Goal: Task Accomplishment & Management: Complete application form

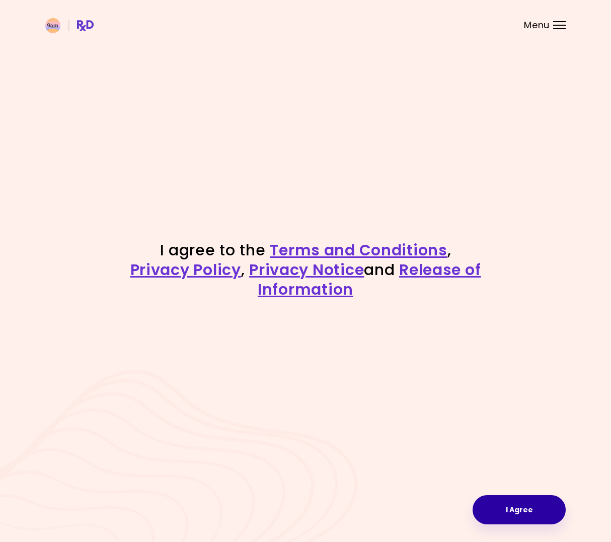
click at [497, 507] on button "I Agree" at bounding box center [519, 509] width 93 height 29
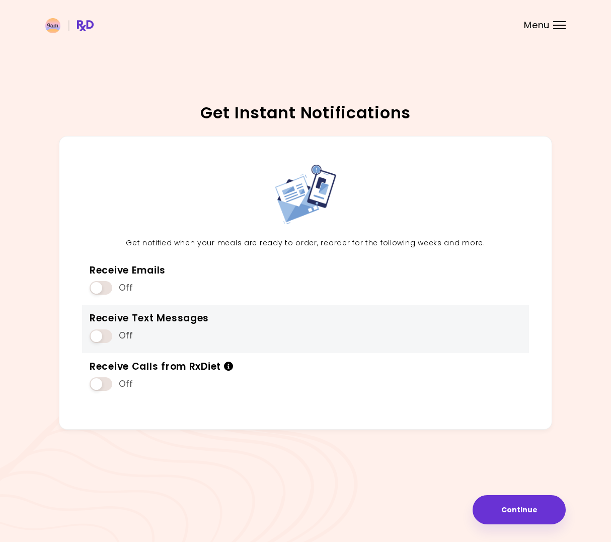
click at [98, 334] on span at bounding box center [101, 336] width 23 height 14
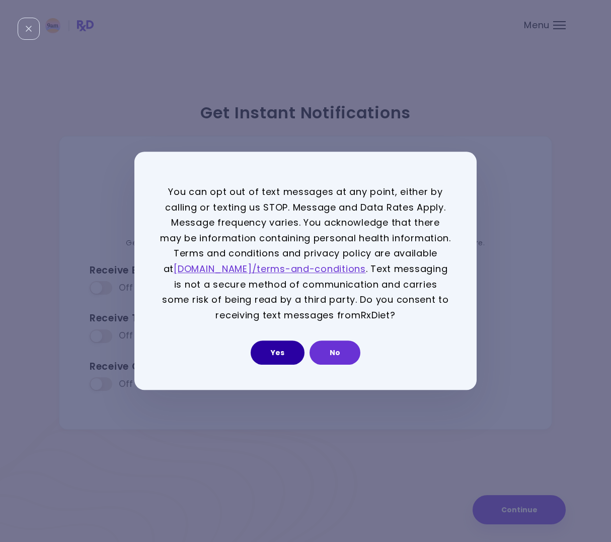
click at [283, 352] on button "Yes" at bounding box center [278, 353] width 54 height 24
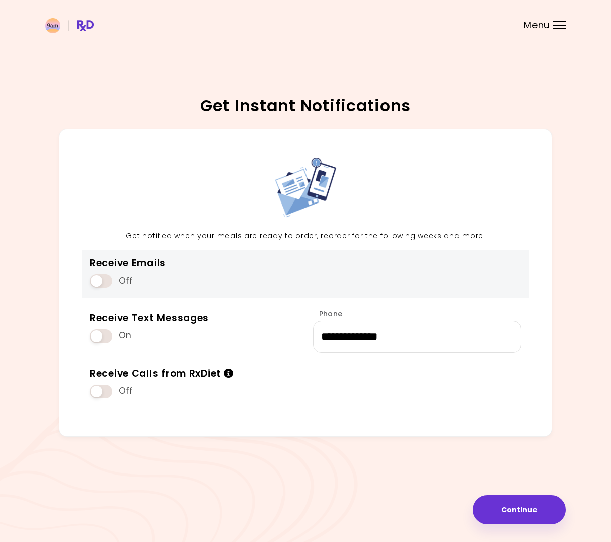
click at [104, 278] on span at bounding box center [101, 281] width 23 height 14
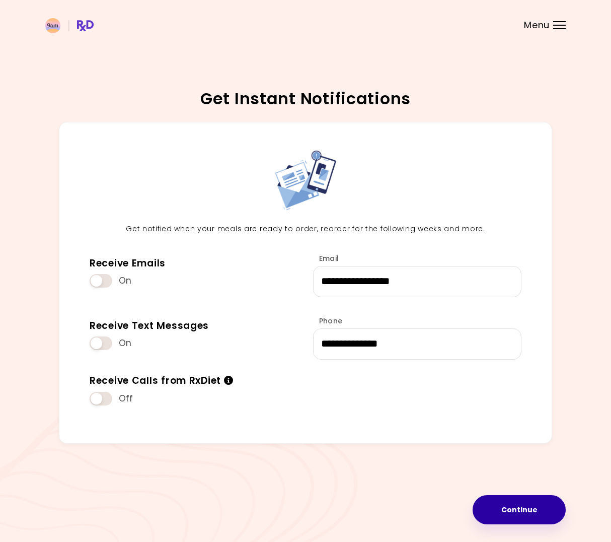
click at [497, 504] on button "Continue" at bounding box center [519, 509] width 93 height 29
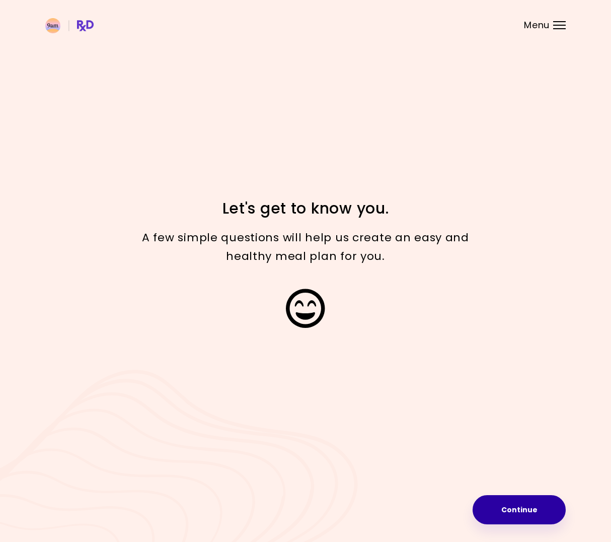
click at [509, 511] on button "Continue" at bounding box center [519, 509] width 93 height 29
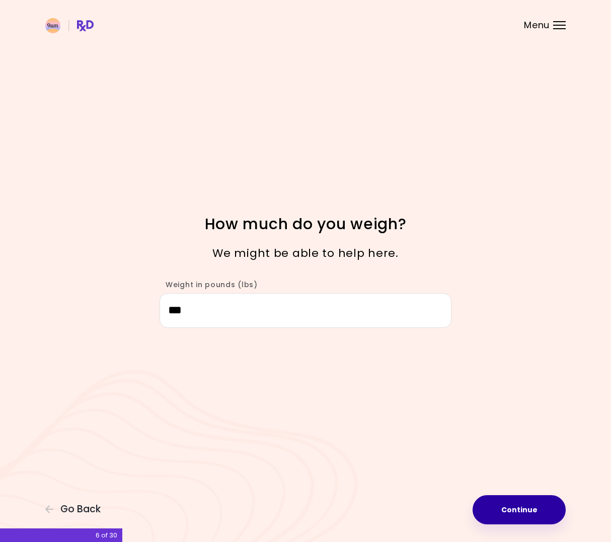
click at [508, 511] on button "Continue" at bounding box center [519, 509] width 93 height 29
select select "****"
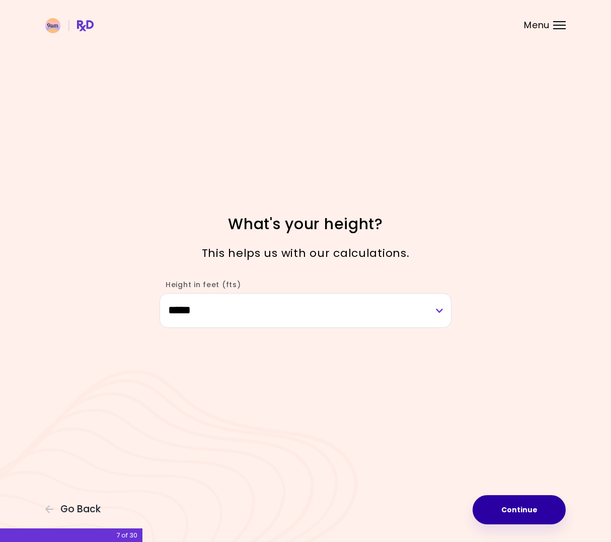
click at [513, 507] on button "Continue" at bounding box center [519, 509] width 93 height 29
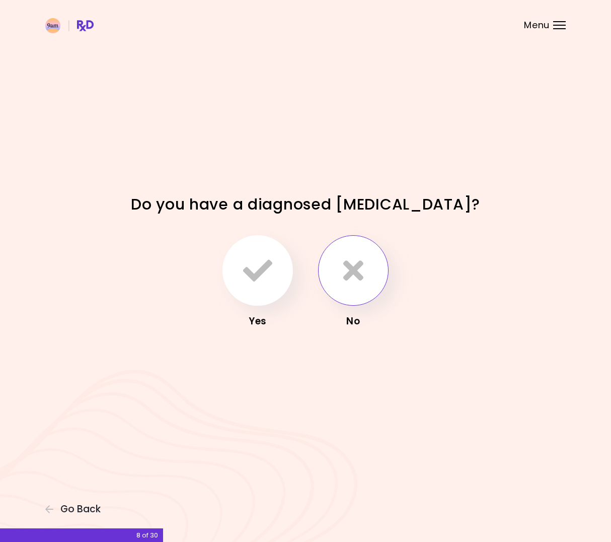
click at [364, 285] on button "button" at bounding box center [353, 270] width 70 height 70
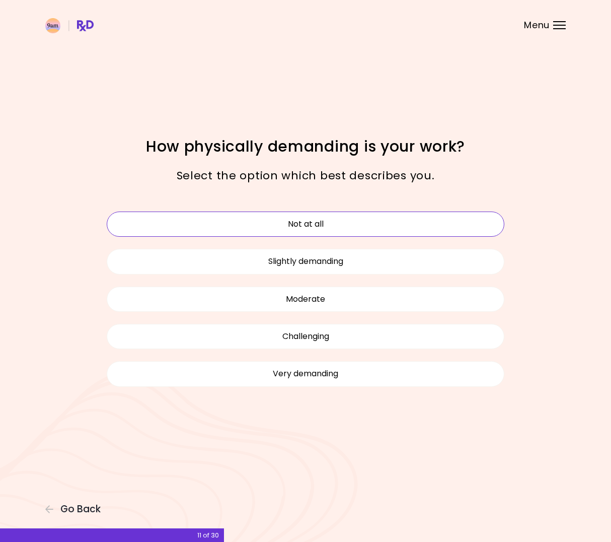
click at [327, 230] on button "Not at all" at bounding box center [306, 223] width 398 height 25
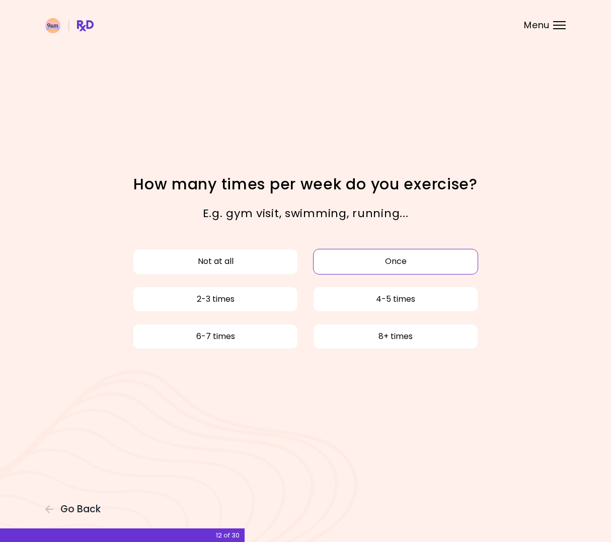
click at [349, 264] on button "Once" at bounding box center [395, 261] width 165 height 25
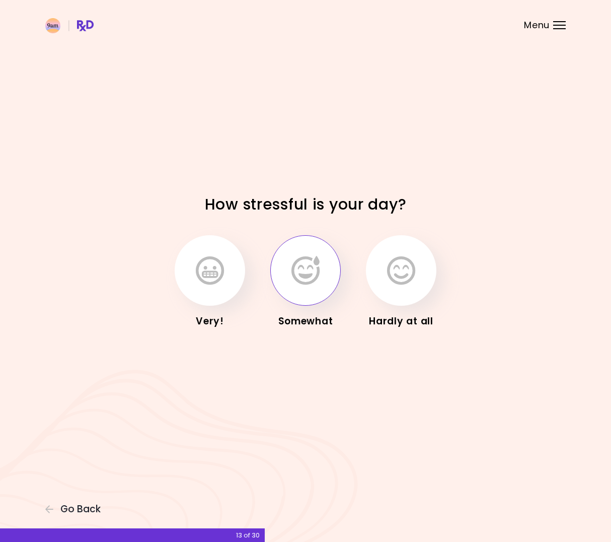
click at [324, 284] on button "button" at bounding box center [305, 270] width 70 height 70
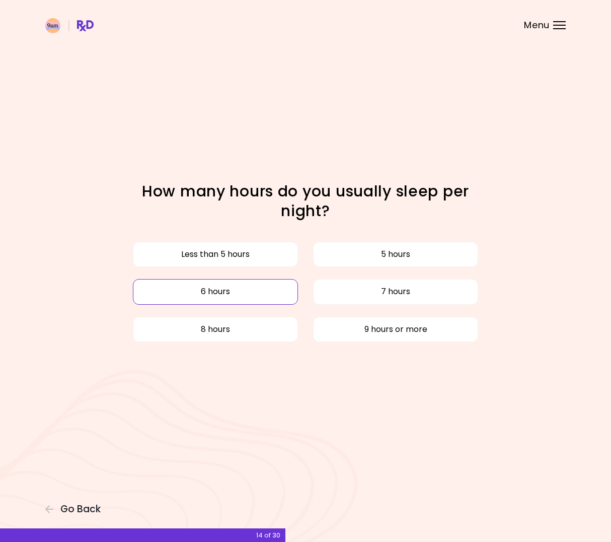
click at [257, 292] on button "6 hours" at bounding box center [215, 291] width 165 height 25
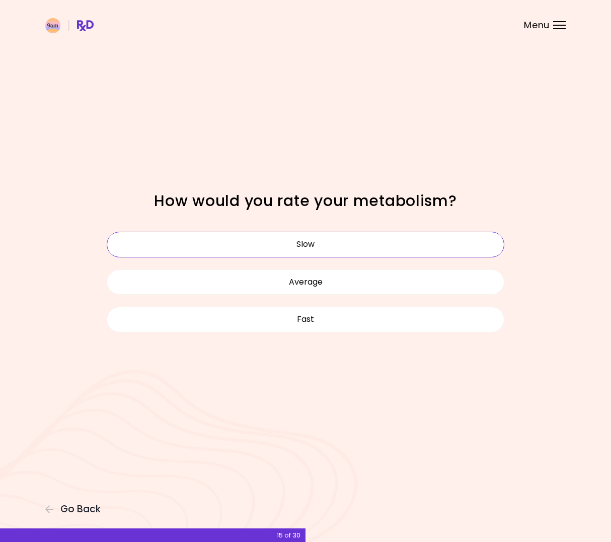
click at [281, 248] on button "Slow" at bounding box center [306, 244] width 398 height 25
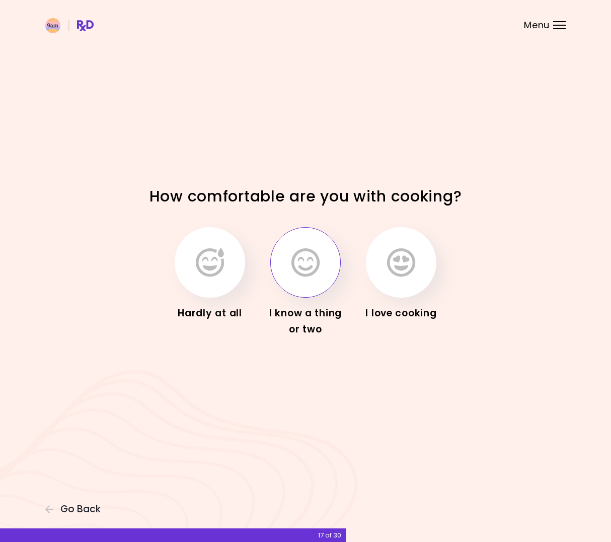
click at [304, 271] on icon "button" at bounding box center [305, 262] width 28 height 29
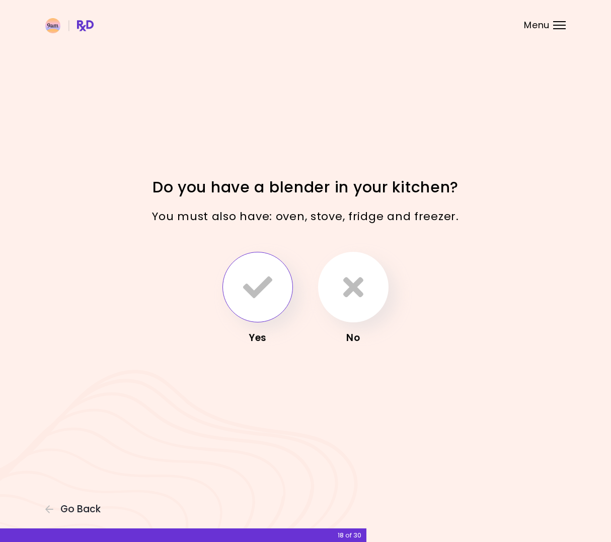
click at [264, 288] on icon "button" at bounding box center [257, 286] width 29 height 29
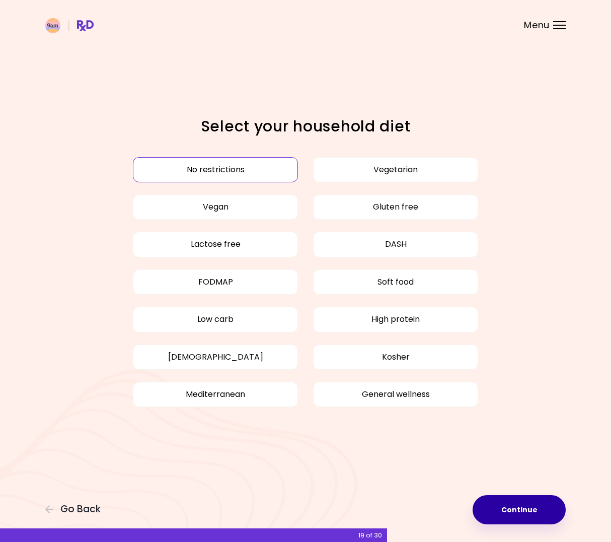
click at [502, 506] on button "Continue" at bounding box center [519, 509] width 93 height 29
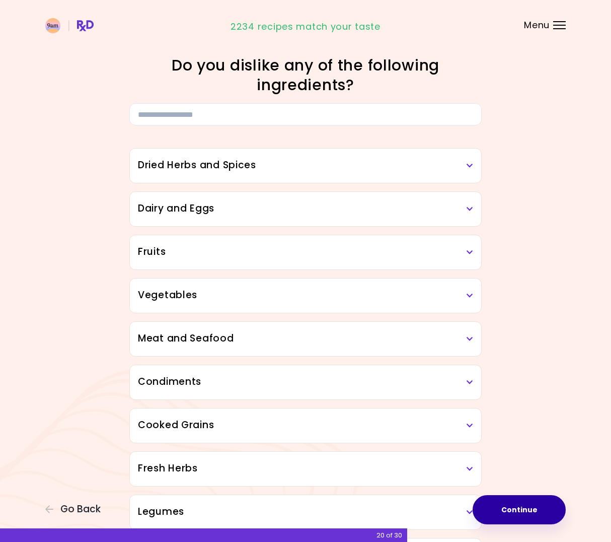
click at [503, 506] on button "Continue" at bounding box center [519, 509] width 93 height 29
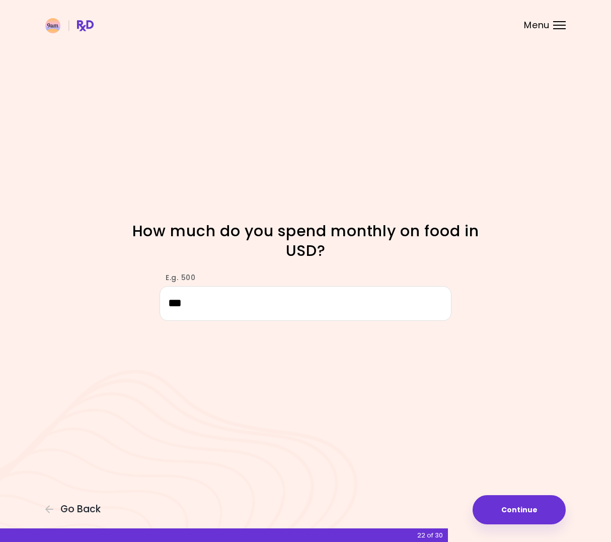
type input "***"
click at [529, 509] on button "Continue" at bounding box center [519, 509] width 93 height 29
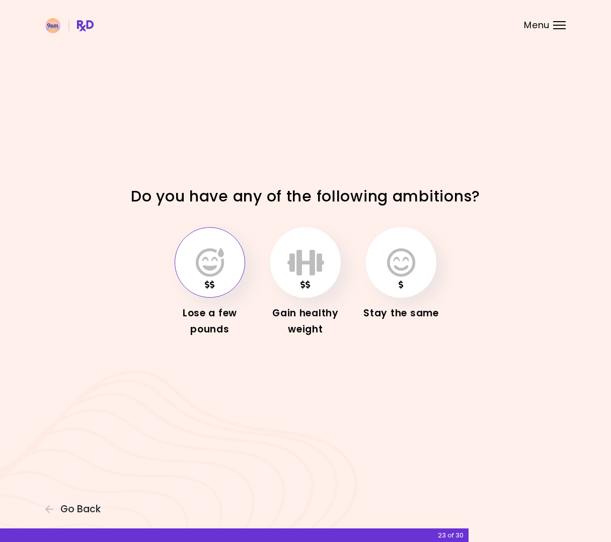
click at [217, 273] on icon "button" at bounding box center [210, 262] width 28 height 29
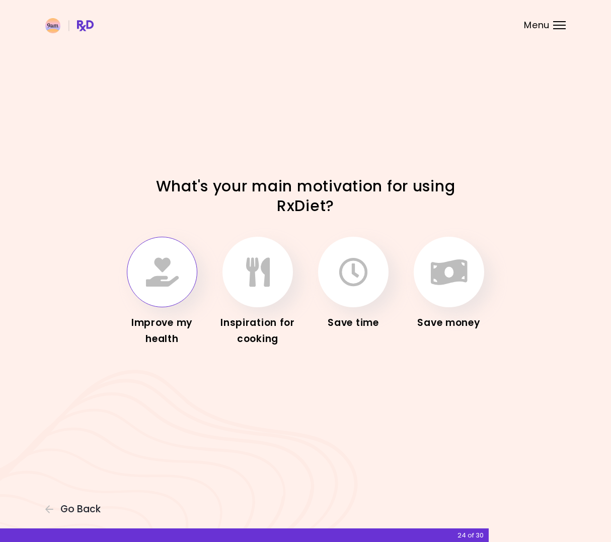
click at [169, 289] on button "button" at bounding box center [162, 272] width 70 height 70
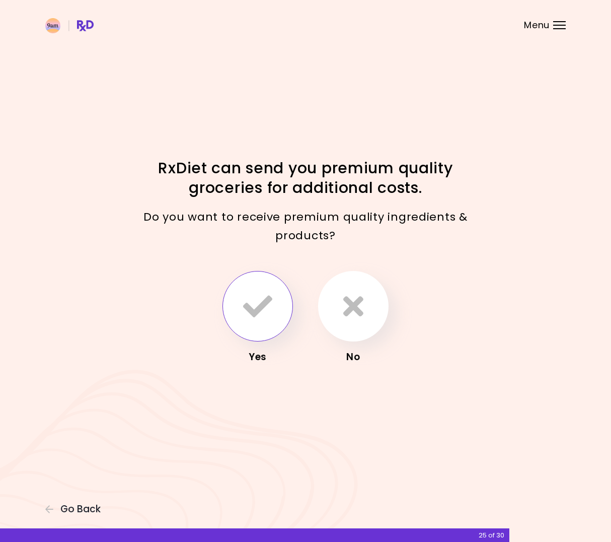
click at [282, 307] on button "button" at bounding box center [257, 306] width 70 height 70
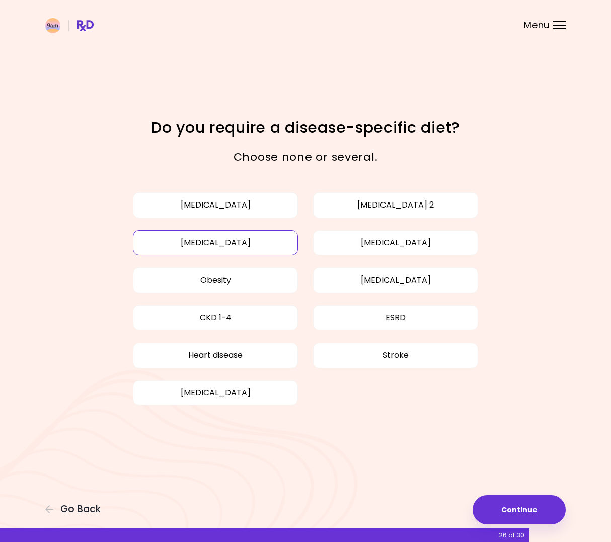
click at [213, 243] on button "[MEDICAL_DATA]" at bounding box center [215, 242] width 165 height 25
click at [511, 511] on button "Continue" at bounding box center [519, 509] width 93 height 29
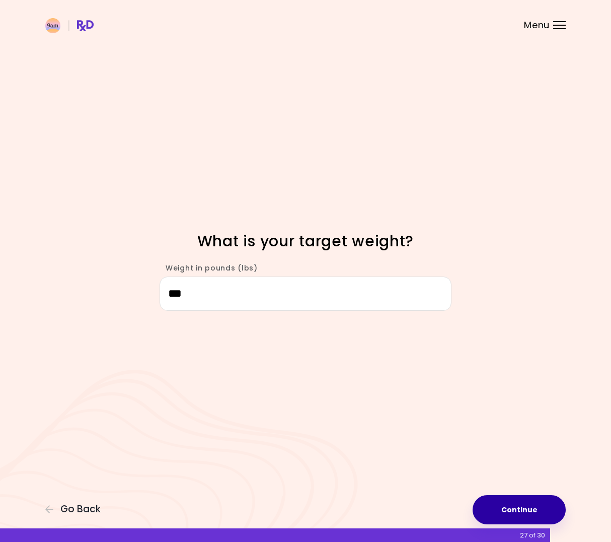
type input "***"
click at [515, 509] on button "Continue" at bounding box center [519, 509] width 93 height 29
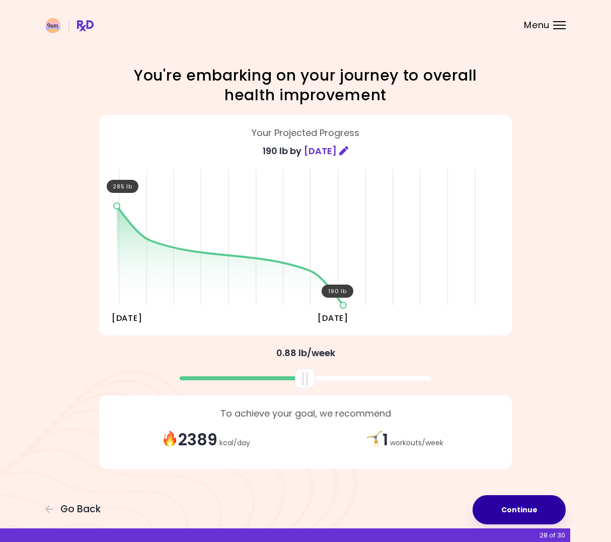
click at [504, 512] on button "Continue" at bounding box center [519, 509] width 93 height 29
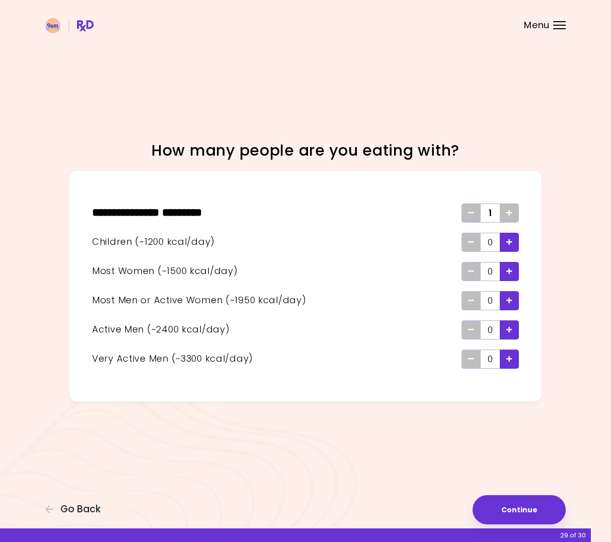
click at [512, 243] on icon "Add - Child" at bounding box center [509, 242] width 6 height 7
click at [512, 274] on span "Add - Woman" at bounding box center [509, 271] width 6 height 16
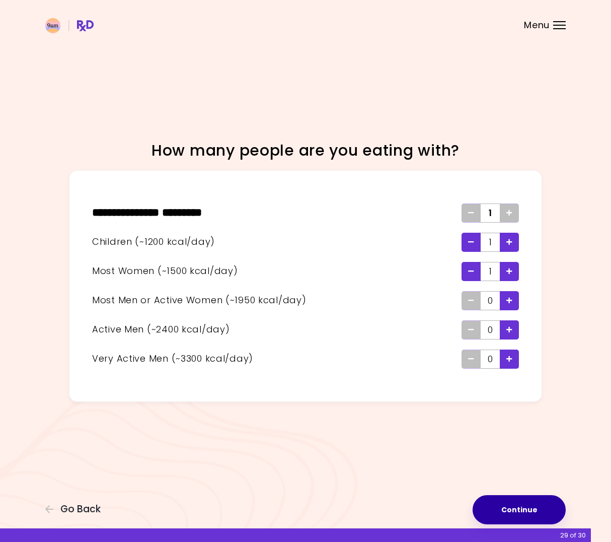
click at [508, 509] on button "Continue" at bounding box center [519, 509] width 93 height 29
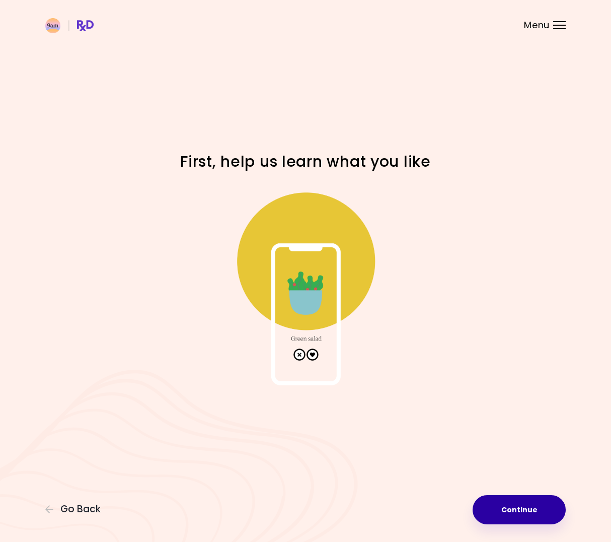
click at [511, 509] on button "Continue" at bounding box center [519, 509] width 93 height 29
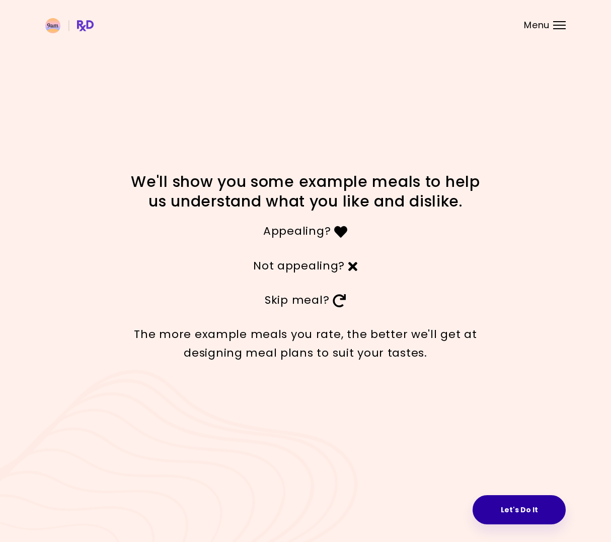
click at [503, 511] on button "Let's Do It" at bounding box center [519, 509] width 93 height 29
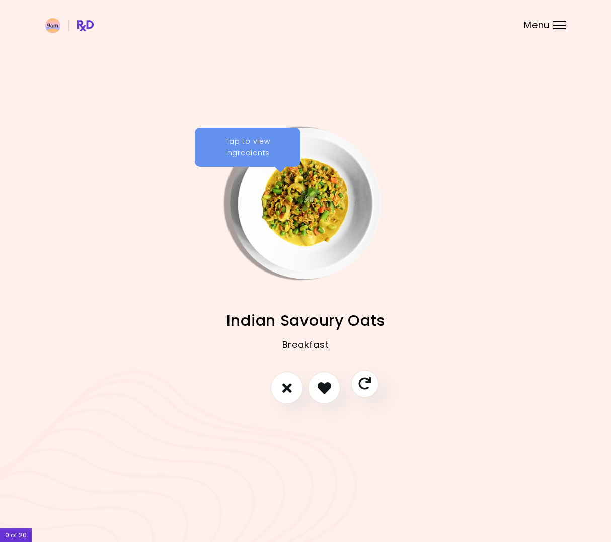
click at [365, 388] on icon "Skip" at bounding box center [364, 384] width 13 height 13
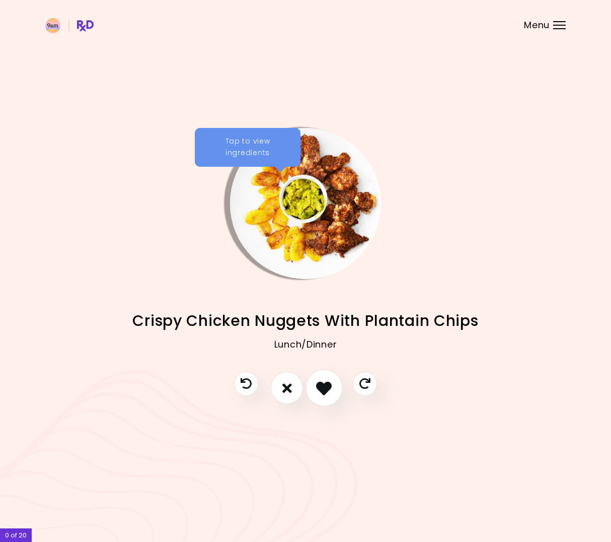
click at [321, 389] on icon "I like this recipe" at bounding box center [324, 388] width 16 height 16
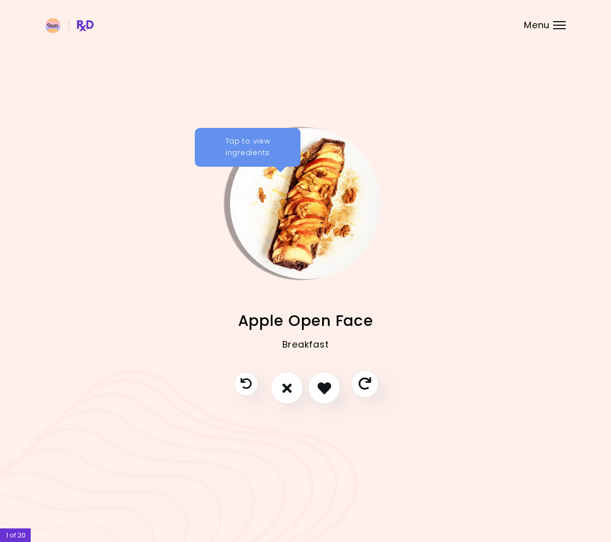
click at [365, 383] on icon "Skip" at bounding box center [364, 384] width 13 height 13
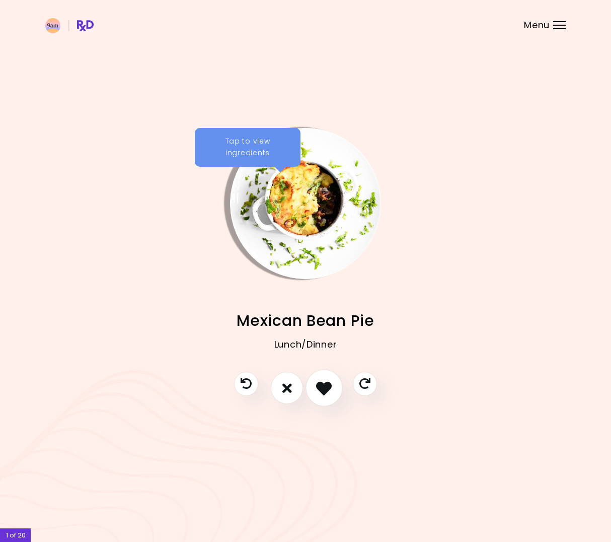
click at [323, 389] on icon "I like this recipe" at bounding box center [324, 388] width 16 height 16
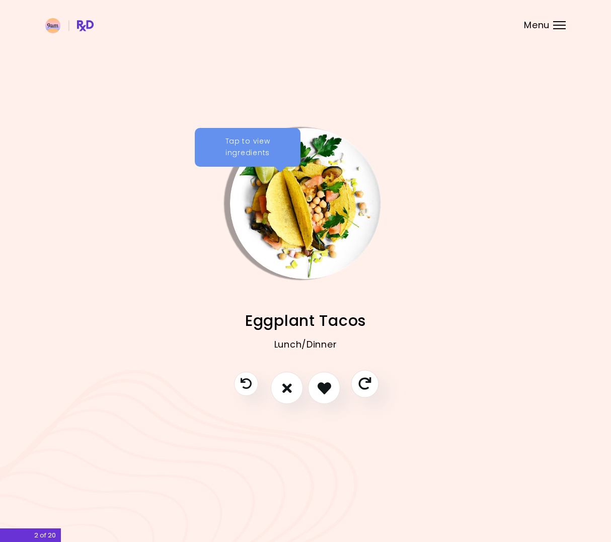
click at [363, 387] on icon "Skip" at bounding box center [364, 384] width 13 height 13
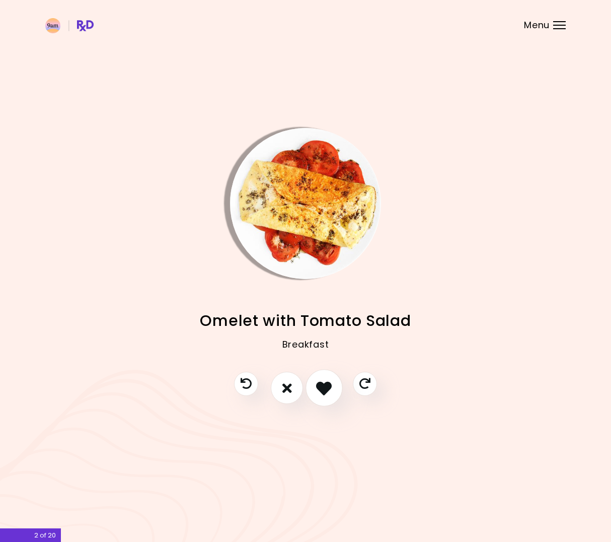
click at [334, 388] on button "I like this recipe" at bounding box center [324, 387] width 37 height 37
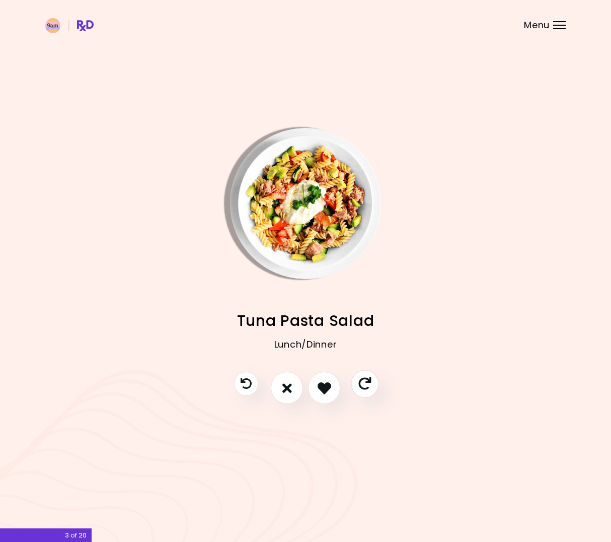
click at [365, 388] on icon "Skip" at bounding box center [364, 384] width 13 height 13
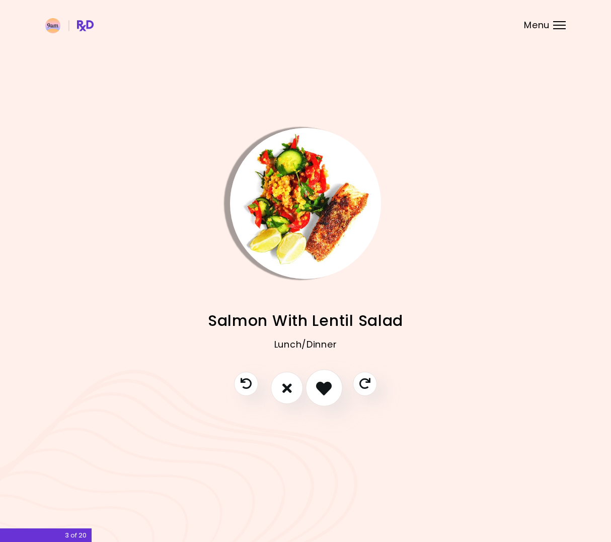
click at [321, 391] on icon "I like this recipe" at bounding box center [324, 388] width 16 height 16
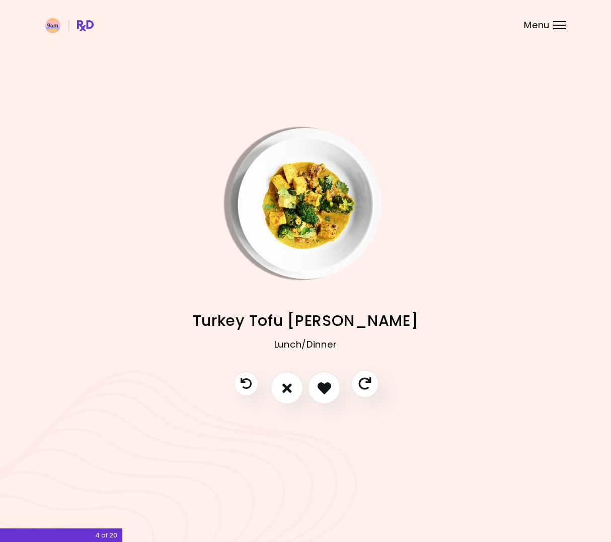
click at [359, 385] on icon "Skip" at bounding box center [364, 384] width 13 height 13
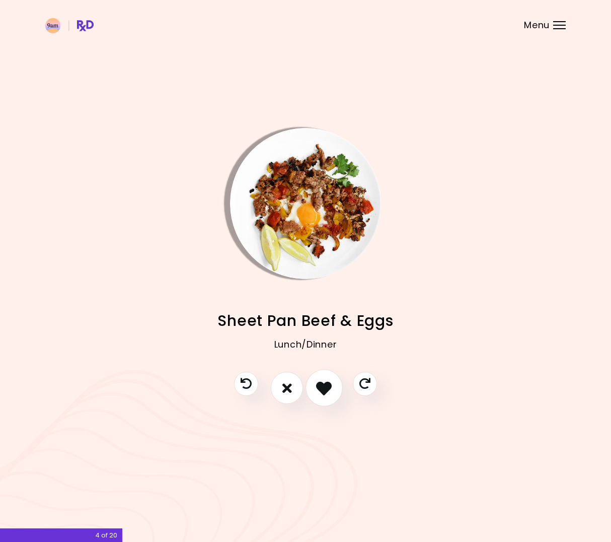
click at [324, 388] on icon "I like this recipe" at bounding box center [324, 388] width 16 height 16
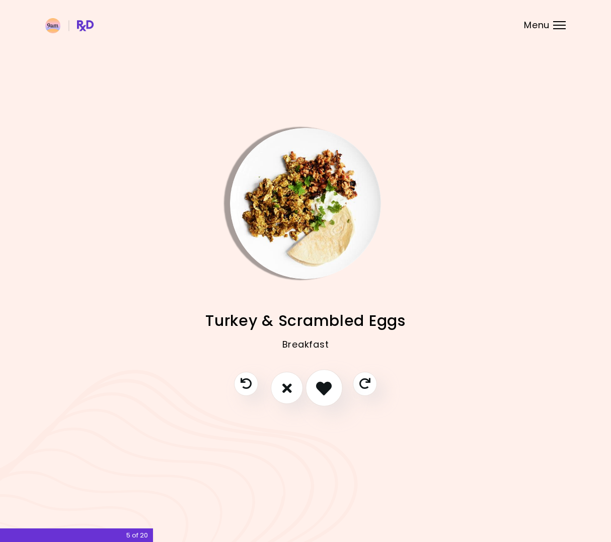
click at [324, 388] on icon "I like this recipe" at bounding box center [324, 388] width 16 height 16
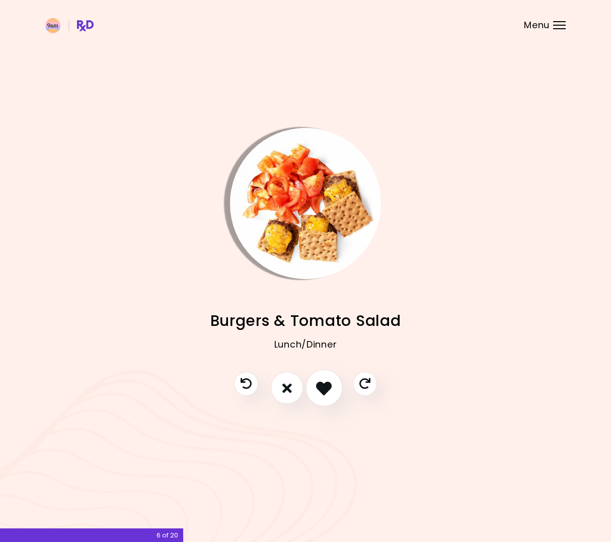
click at [324, 388] on icon "I like this recipe" at bounding box center [324, 388] width 16 height 16
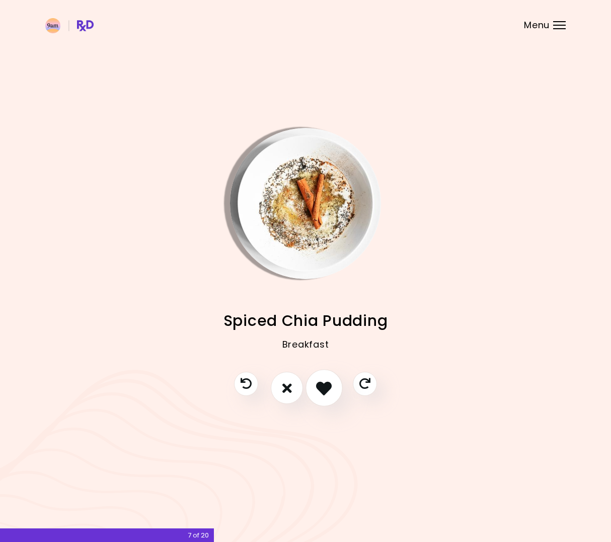
click at [324, 388] on icon "I like this recipe" at bounding box center [324, 388] width 16 height 16
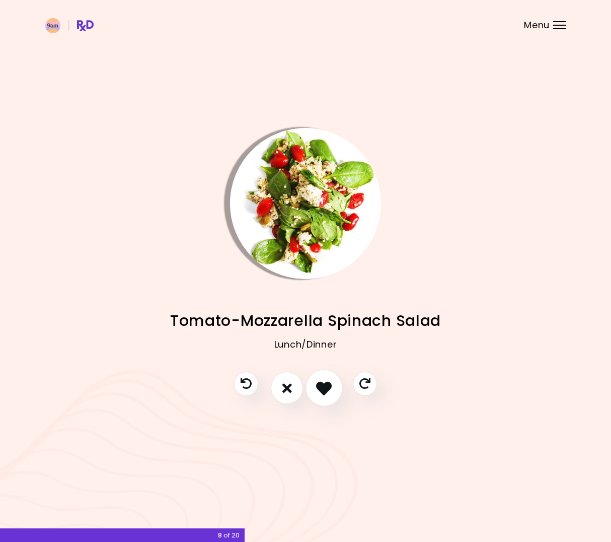
click at [324, 388] on icon "I like this recipe" at bounding box center [324, 388] width 16 height 16
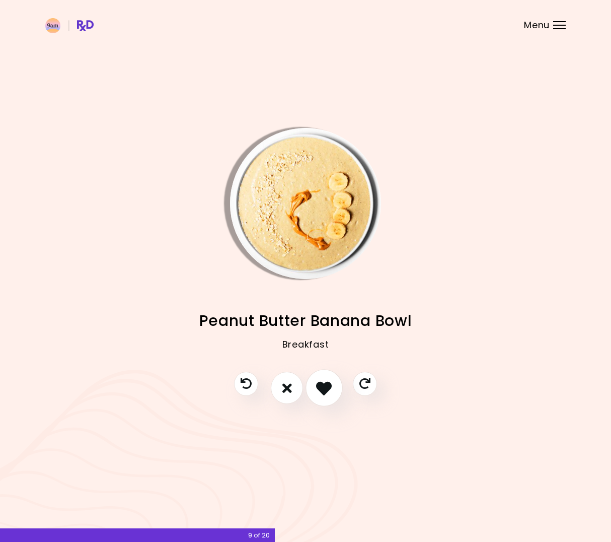
click at [324, 388] on icon "I like this recipe" at bounding box center [324, 388] width 16 height 16
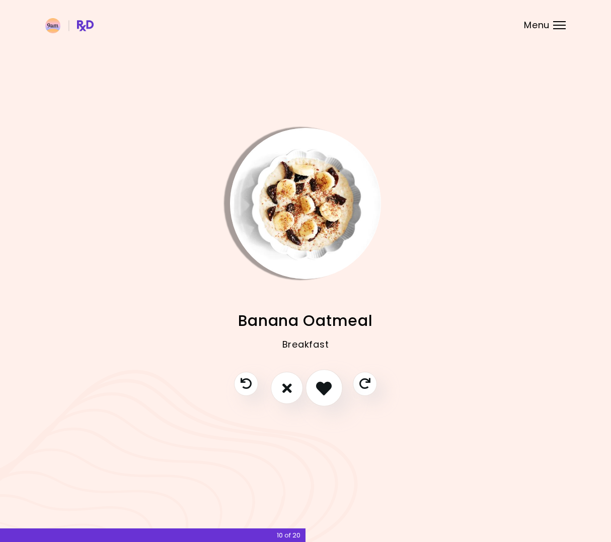
click at [324, 388] on icon "I like this recipe" at bounding box center [324, 388] width 16 height 16
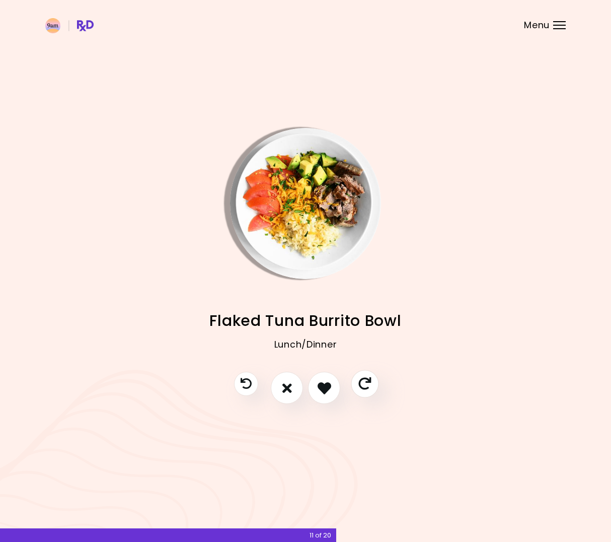
click at [367, 384] on icon "Skip" at bounding box center [364, 384] width 13 height 13
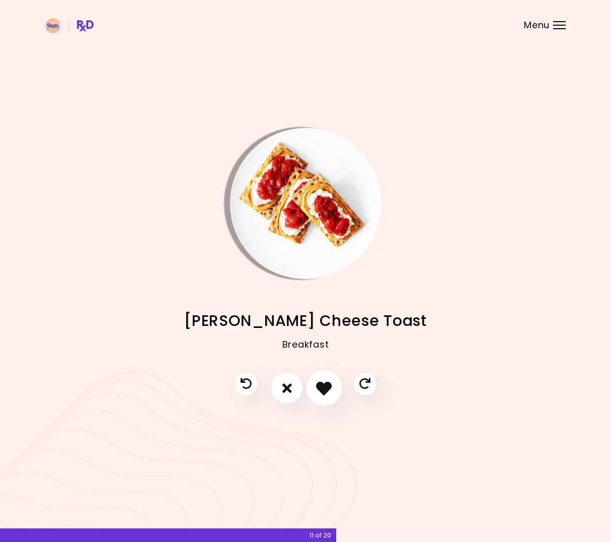
click at [324, 387] on icon "I like this recipe" at bounding box center [324, 388] width 16 height 16
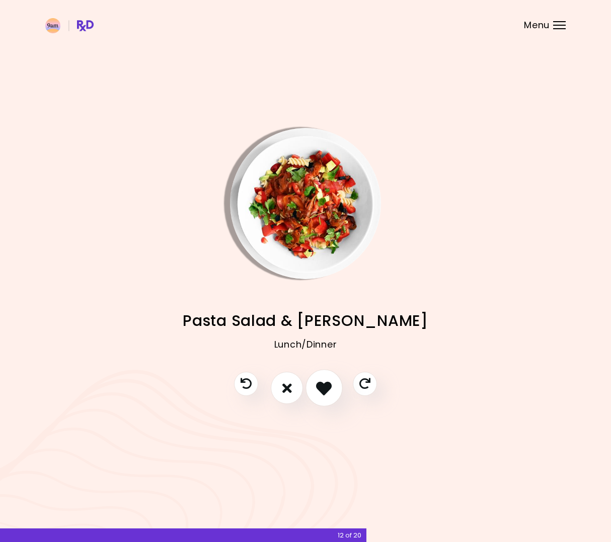
click at [324, 387] on icon "I like this recipe" at bounding box center [324, 388] width 16 height 16
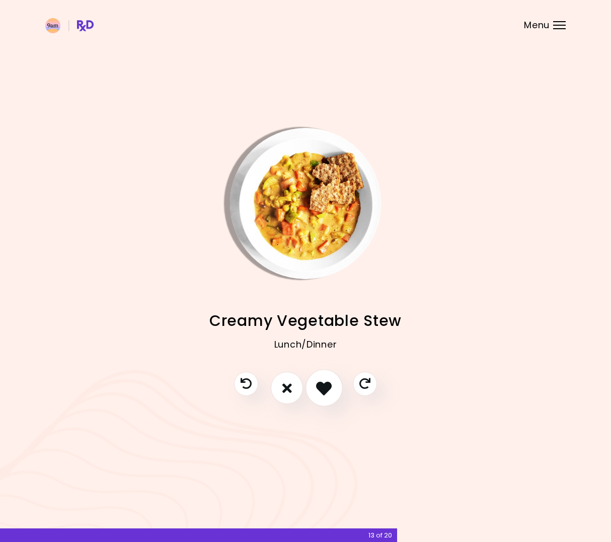
click at [324, 387] on icon "I like this recipe" at bounding box center [324, 388] width 16 height 16
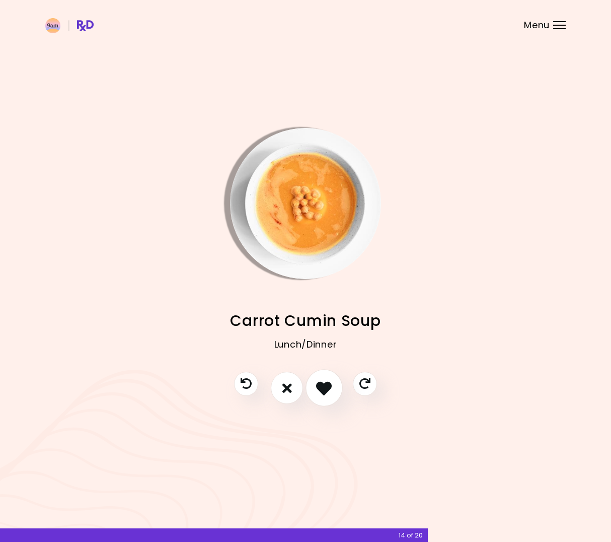
click at [324, 387] on icon "I like this recipe" at bounding box center [324, 388] width 16 height 16
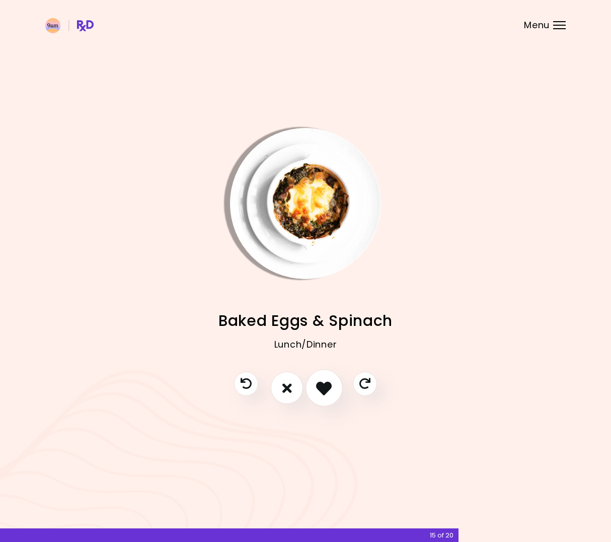
click at [324, 387] on icon "I like this recipe" at bounding box center [324, 388] width 16 height 16
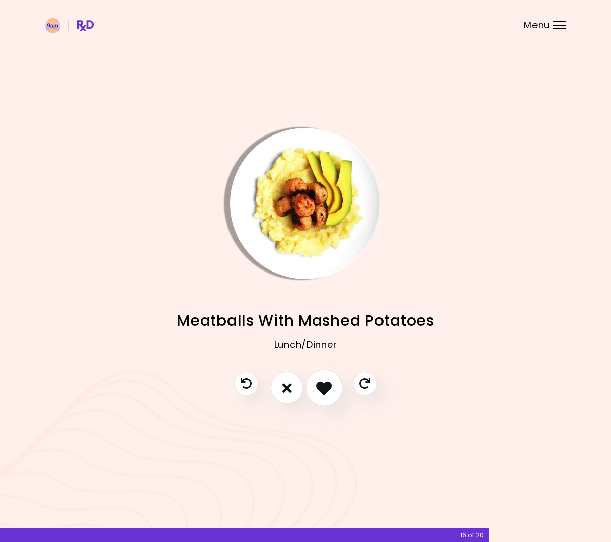
click at [324, 387] on icon "I like this recipe" at bounding box center [324, 388] width 16 height 16
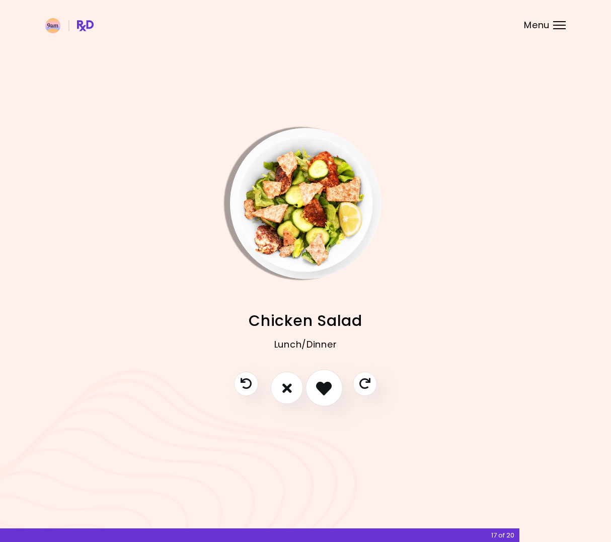
click at [324, 387] on icon "I like this recipe" at bounding box center [324, 388] width 16 height 16
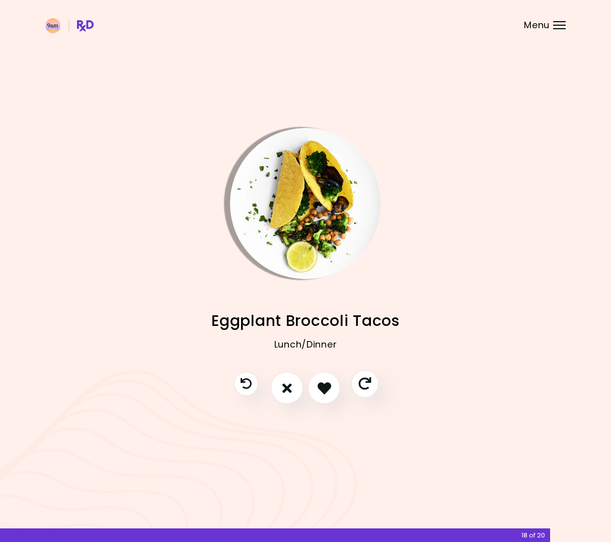
click at [360, 384] on icon "Skip" at bounding box center [364, 384] width 13 height 13
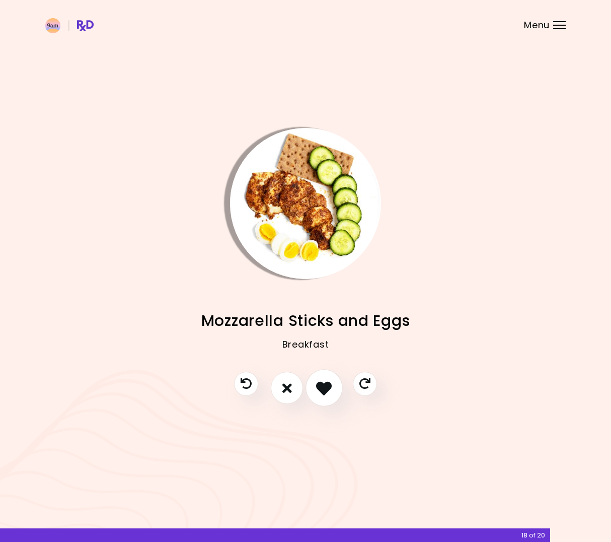
click at [322, 386] on icon "I like this recipe" at bounding box center [324, 388] width 16 height 16
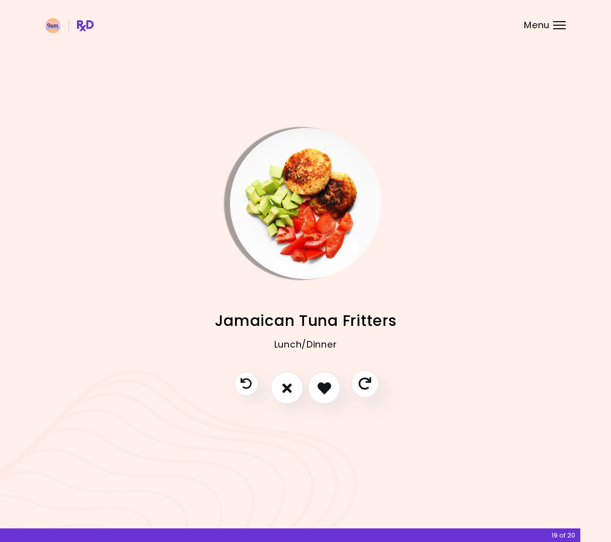
click at [367, 387] on icon "Skip" at bounding box center [364, 384] width 13 height 13
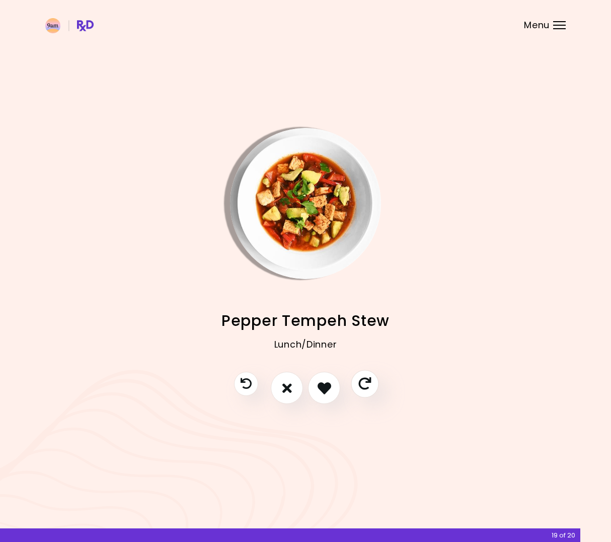
click at [359, 385] on button "Skip" at bounding box center [365, 384] width 28 height 28
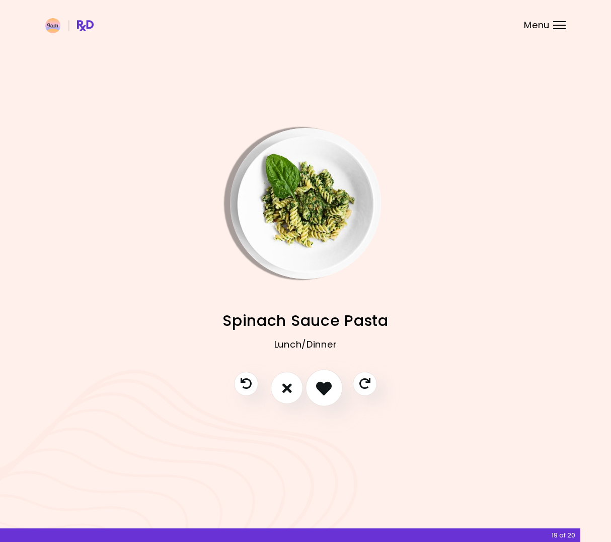
click at [334, 386] on button "I like this recipe" at bounding box center [324, 387] width 37 height 37
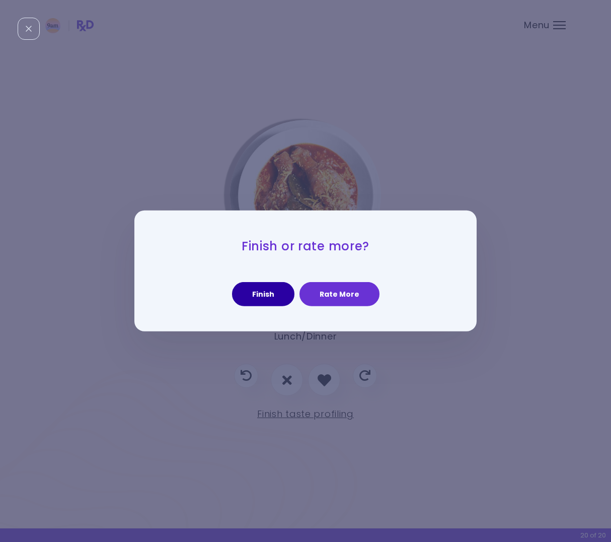
click at [284, 300] on button "Finish" at bounding box center [263, 294] width 62 height 24
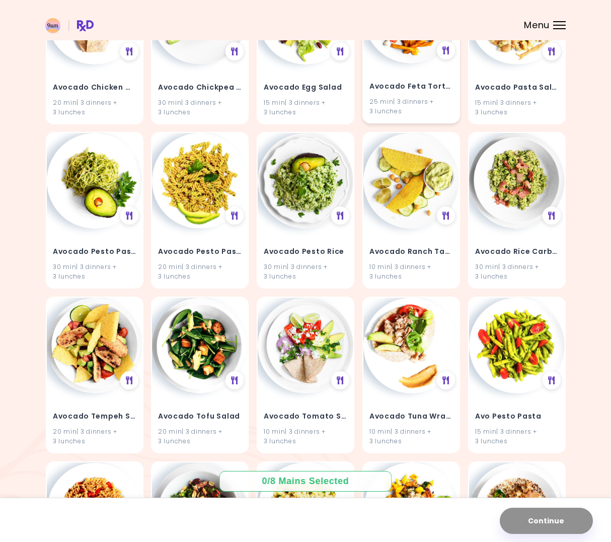
scroll to position [1020, 0]
